Goal: Transaction & Acquisition: Register for event/course

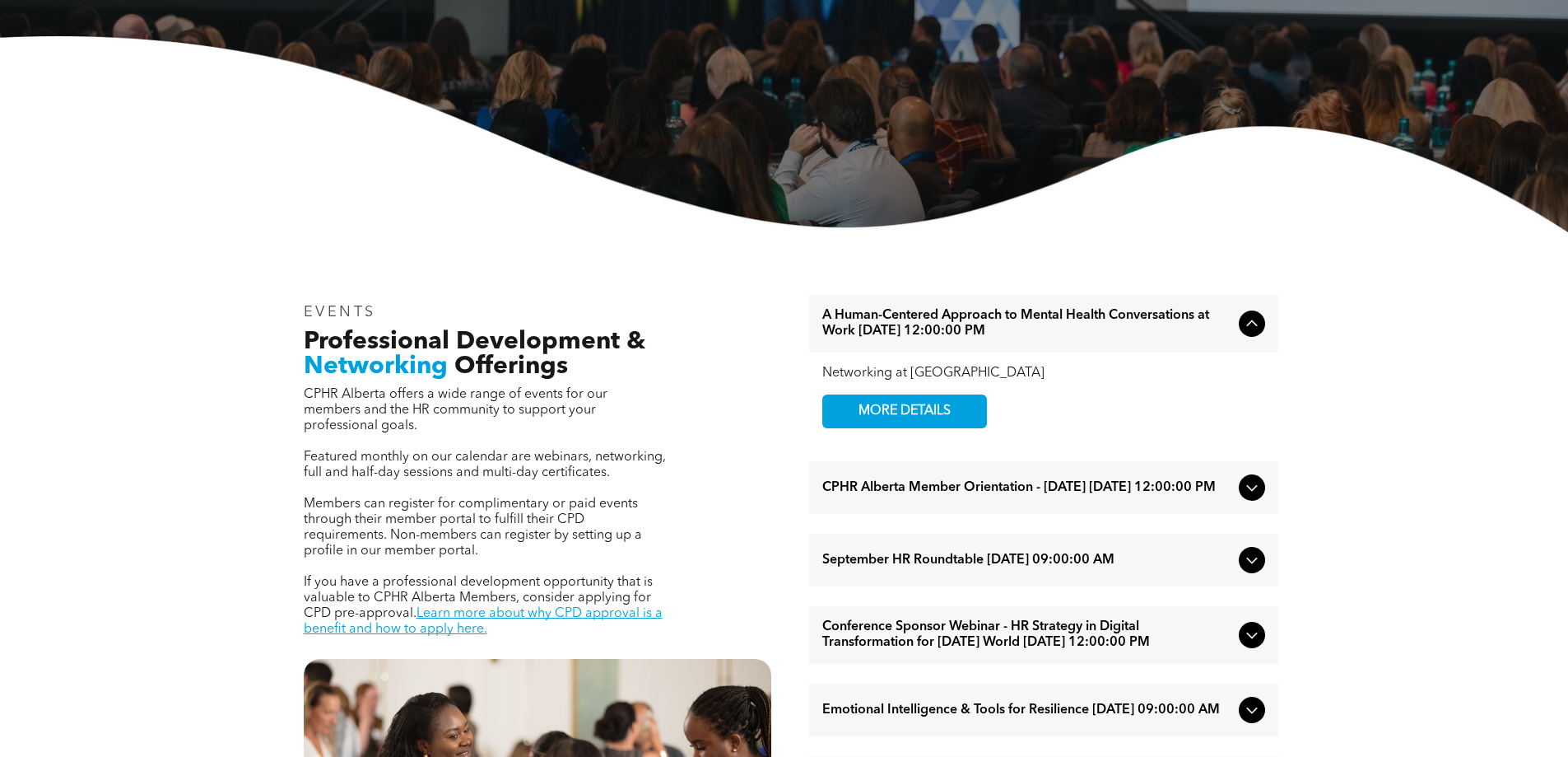
scroll to position [370, 0]
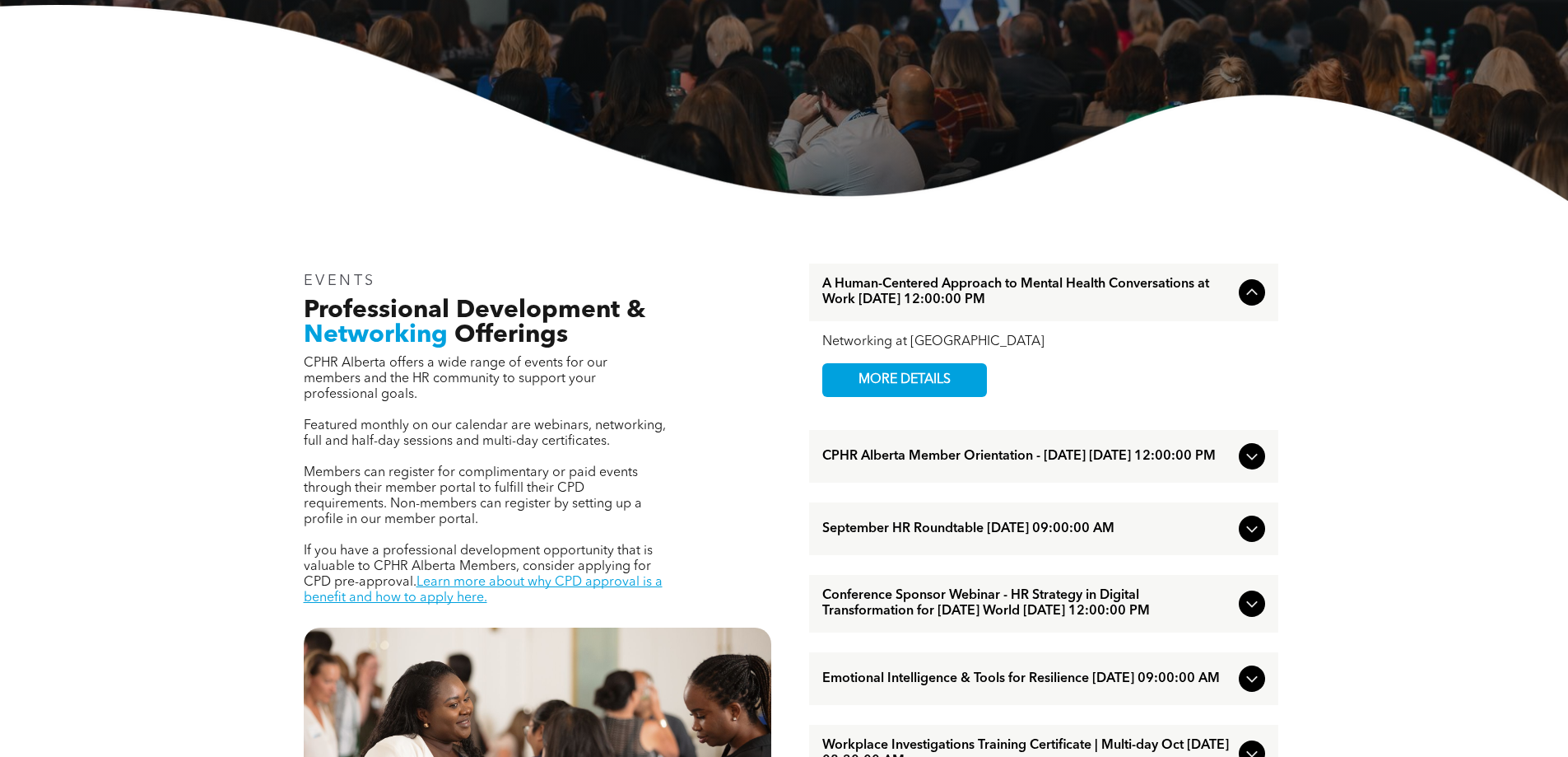
click at [1249, 538] on icon at bounding box center [1251, 529] width 19 height 19
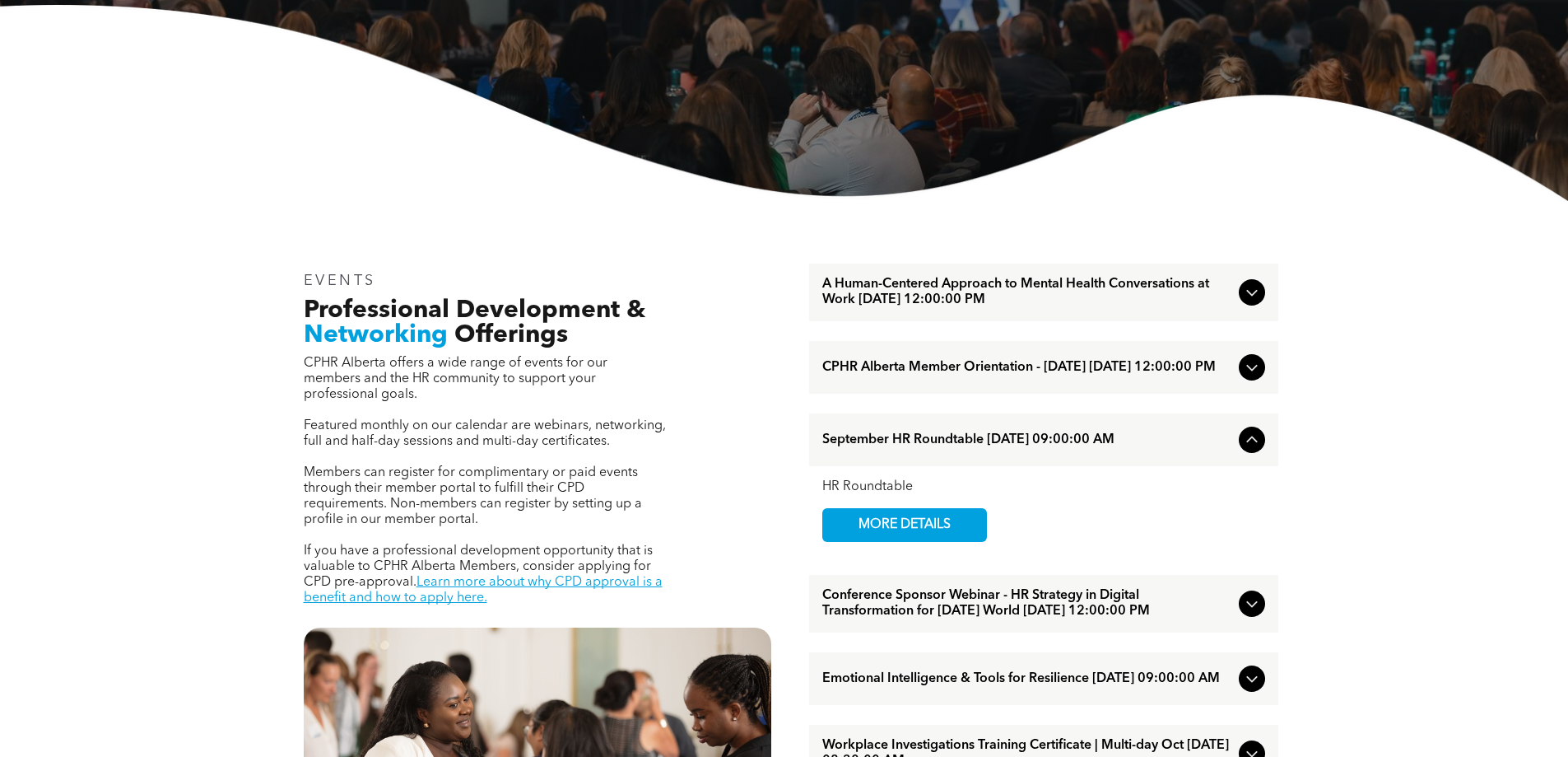
click at [1261, 688] on icon at bounding box center [1251, 678] width 19 height 19
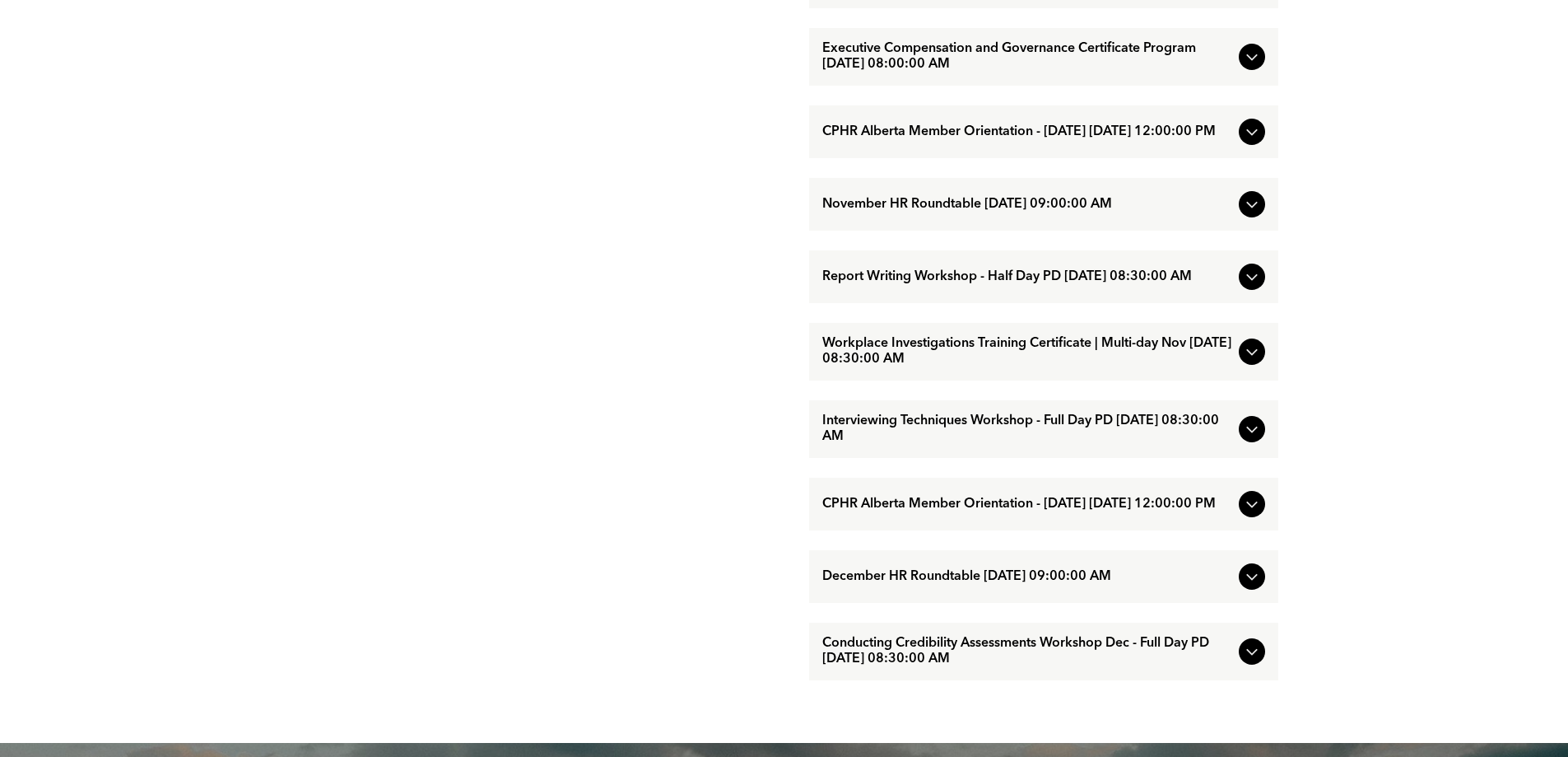
scroll to position [1380, 0]
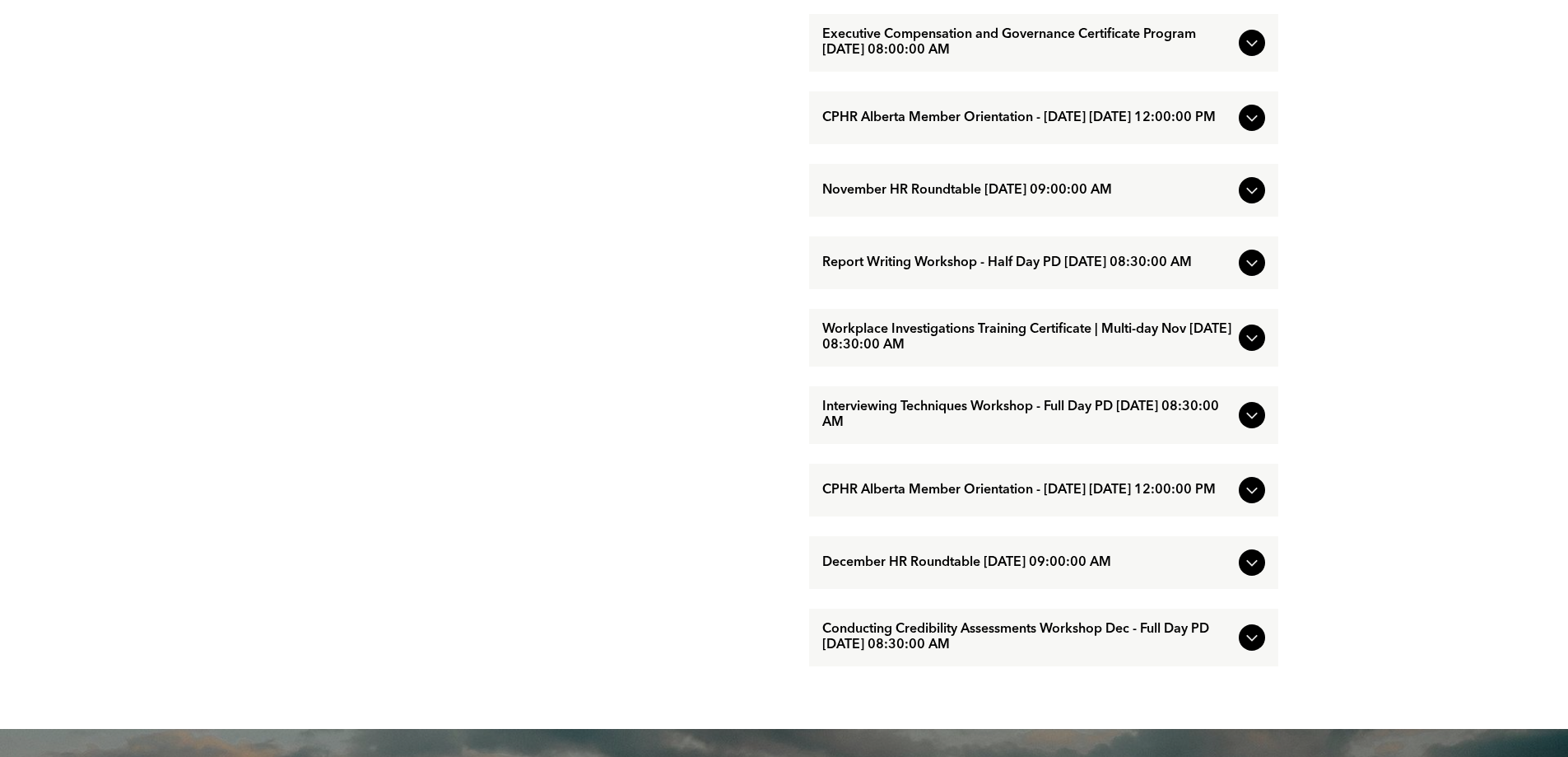
click at [1257, 425] on icon at bounding box center [1251, 415] width 19 height 19
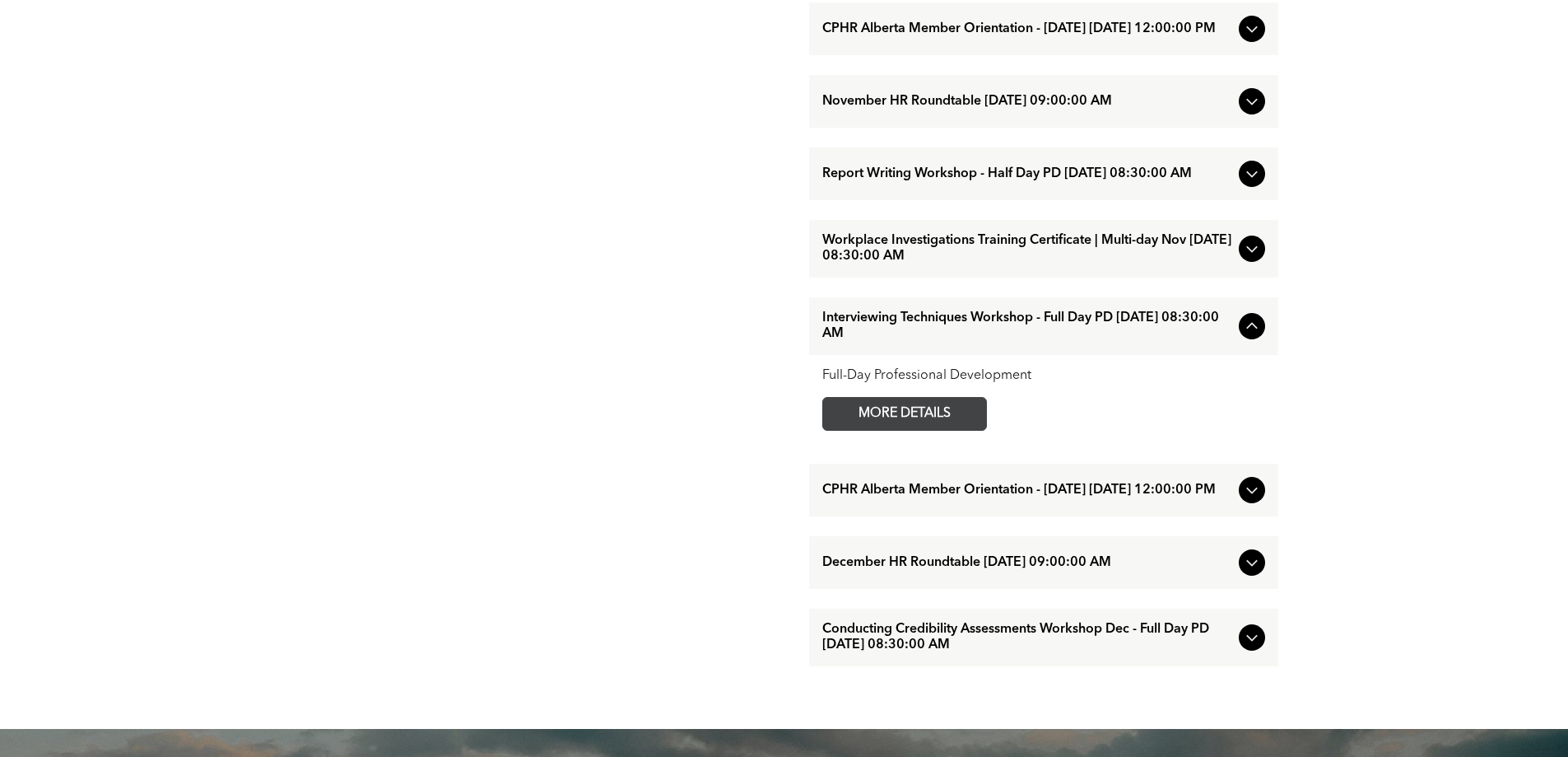
click at [931, 429] on span "MORE DETAILS" at bounding box center [904, 413] width 130 height 32
click at [1247, 259] on icon at bounding box center [1251, 249] width 19 height 19
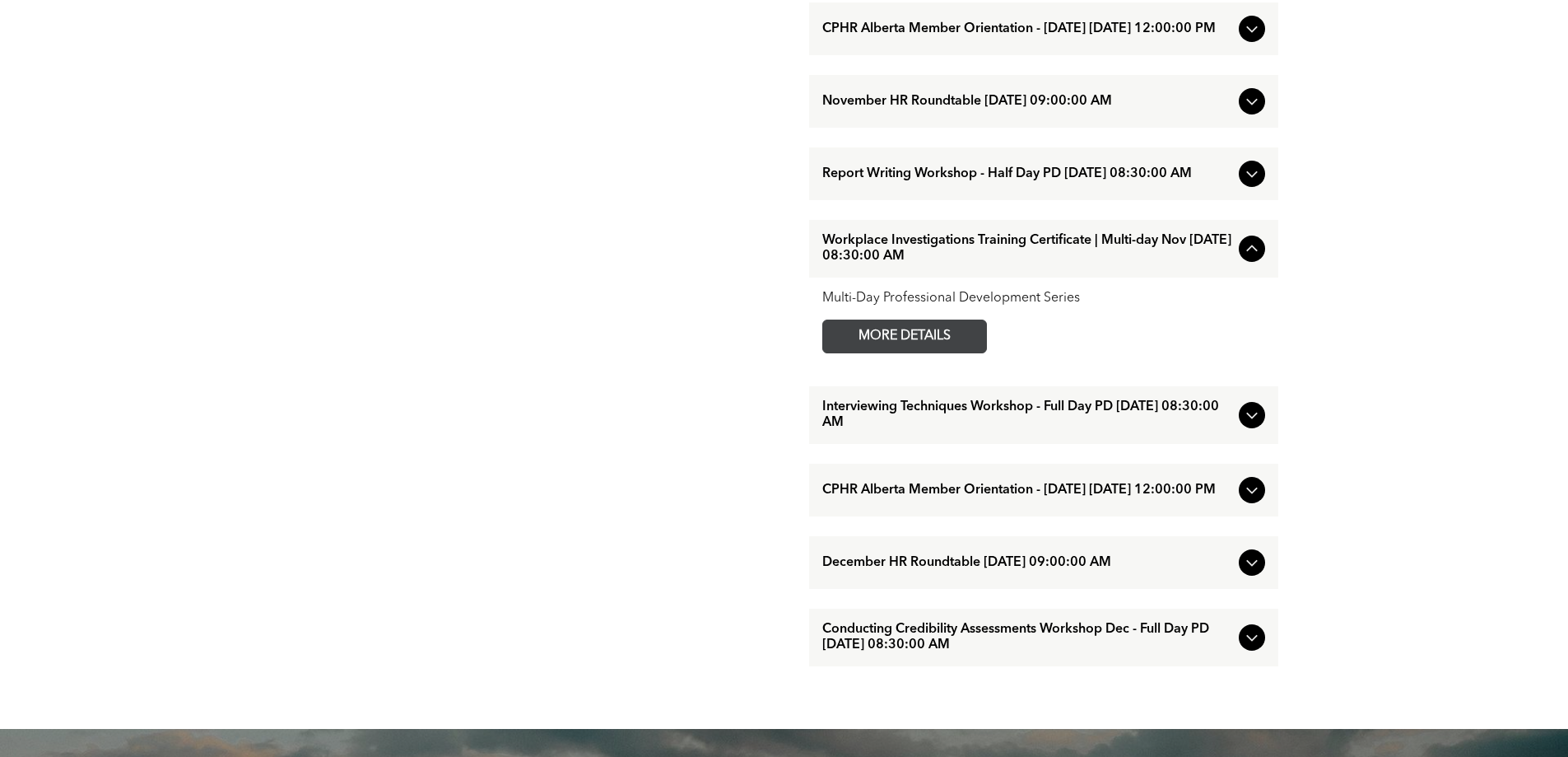
click at [849, 352] on span "MORE DETAILS" at bounding box center [904, 336] width 130 height 32
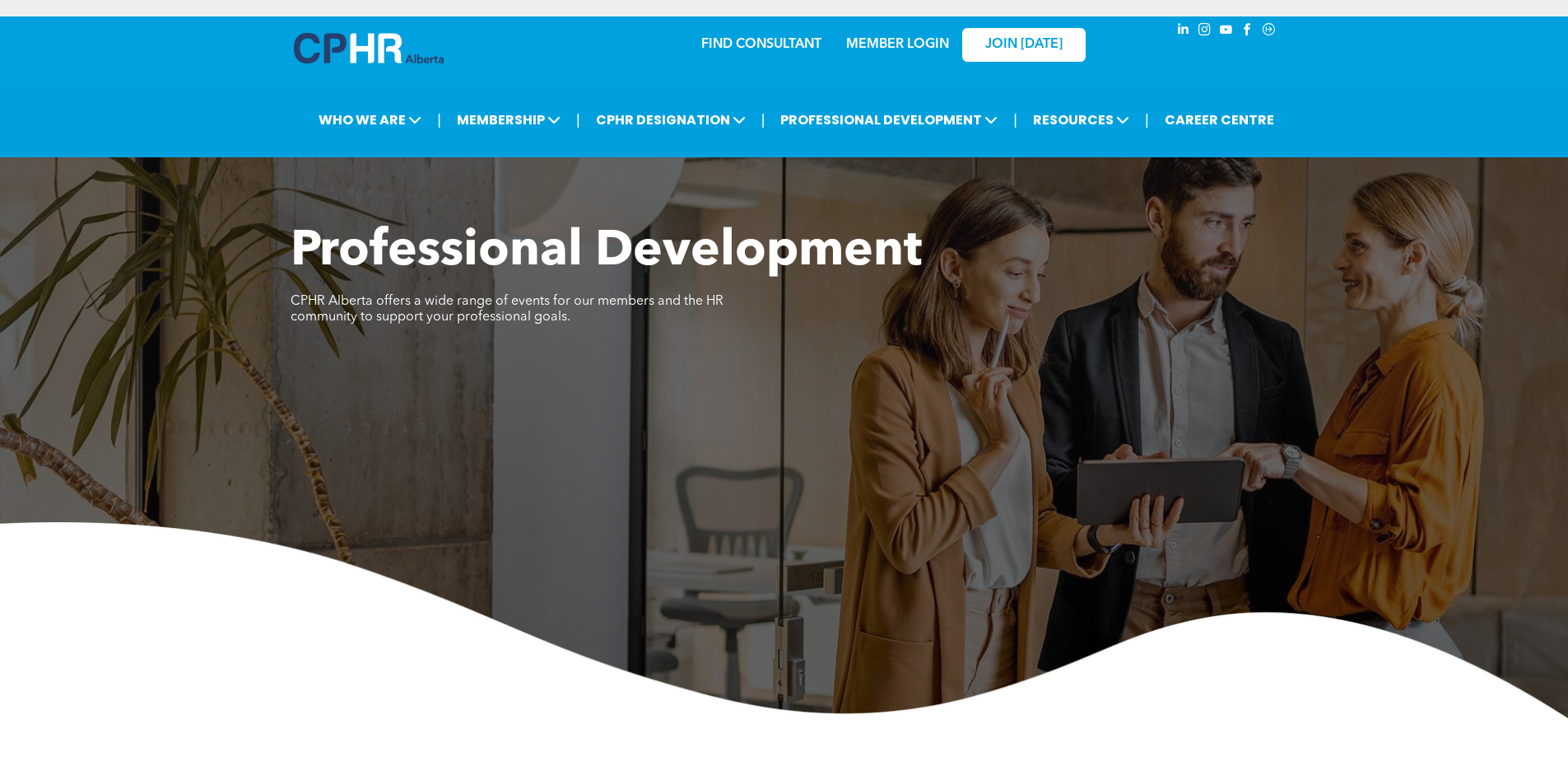
scroll to position [796, 0]
